Goal: Task Accomplishment & Management: Manage account settings

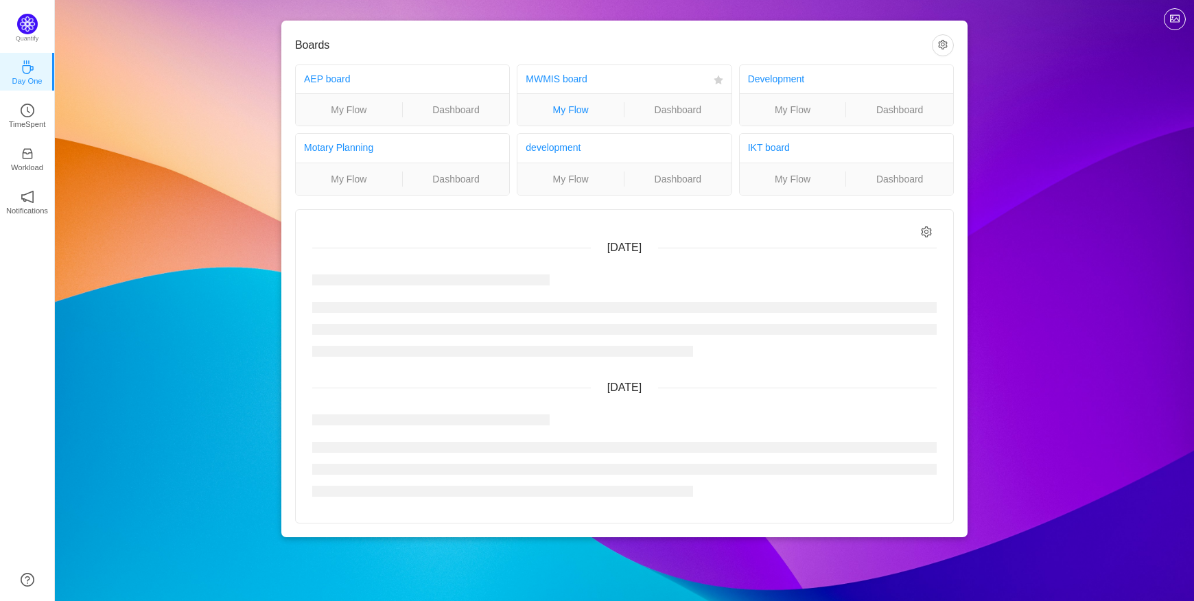
click at [568, 106] on link "My Flow" at bounding box center [570, 109] width 106 height 15
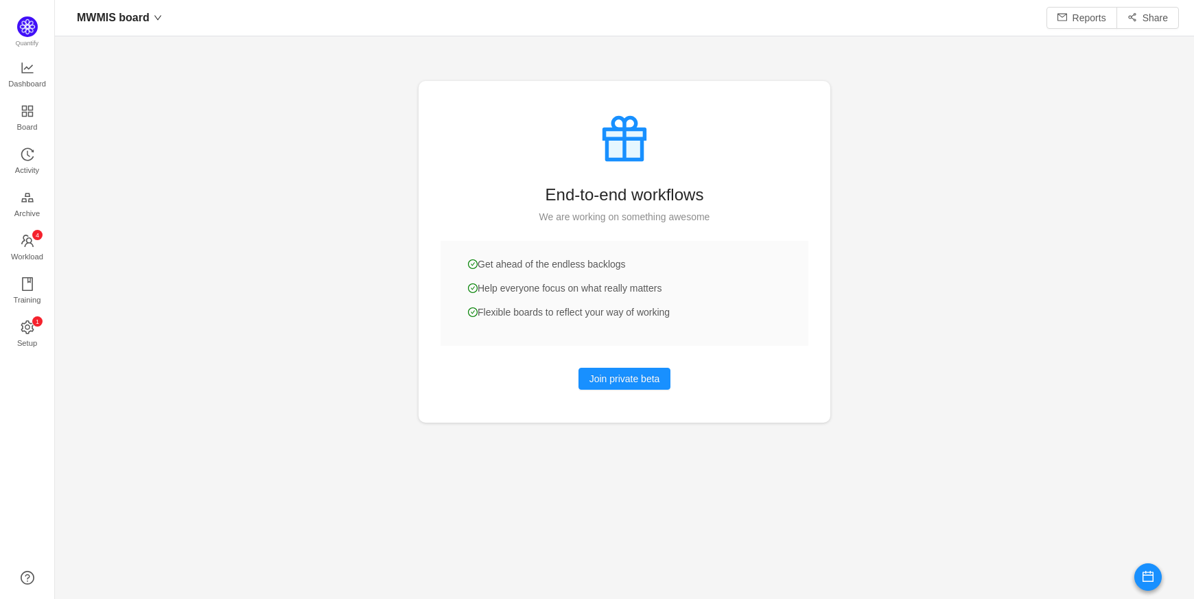
scroll to position [571, 1098]
click at [31, 156] on span "Activity" at bounding box center [27, 169] width 24 height 27
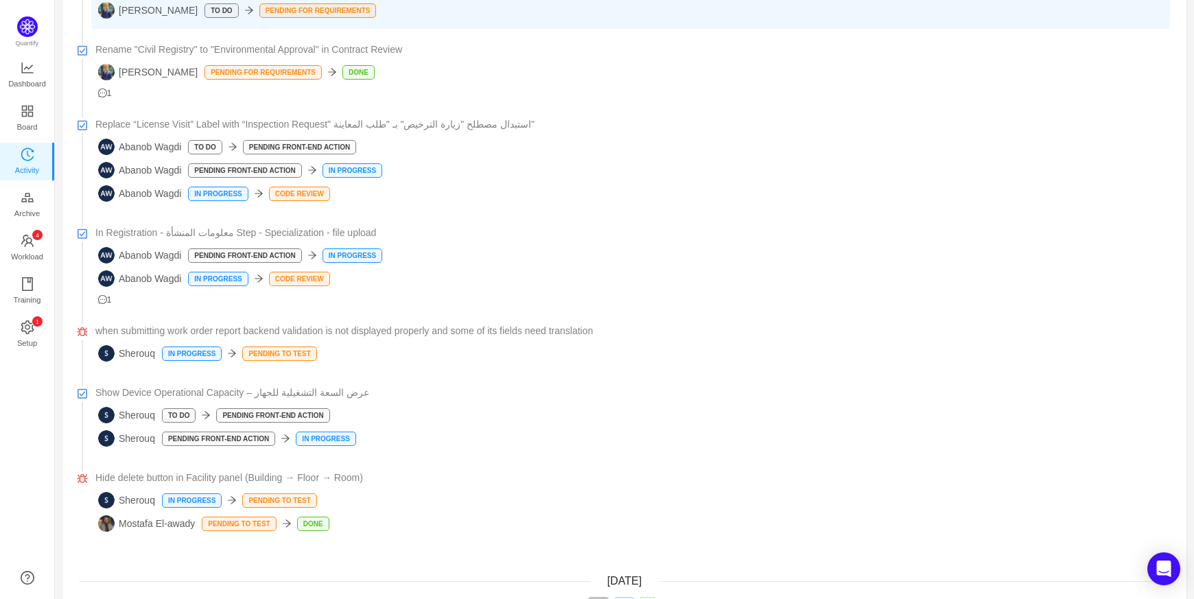
scroll to position [2378, 0]
